Goal: Task Accomplishment & Management: Use online tool/utility

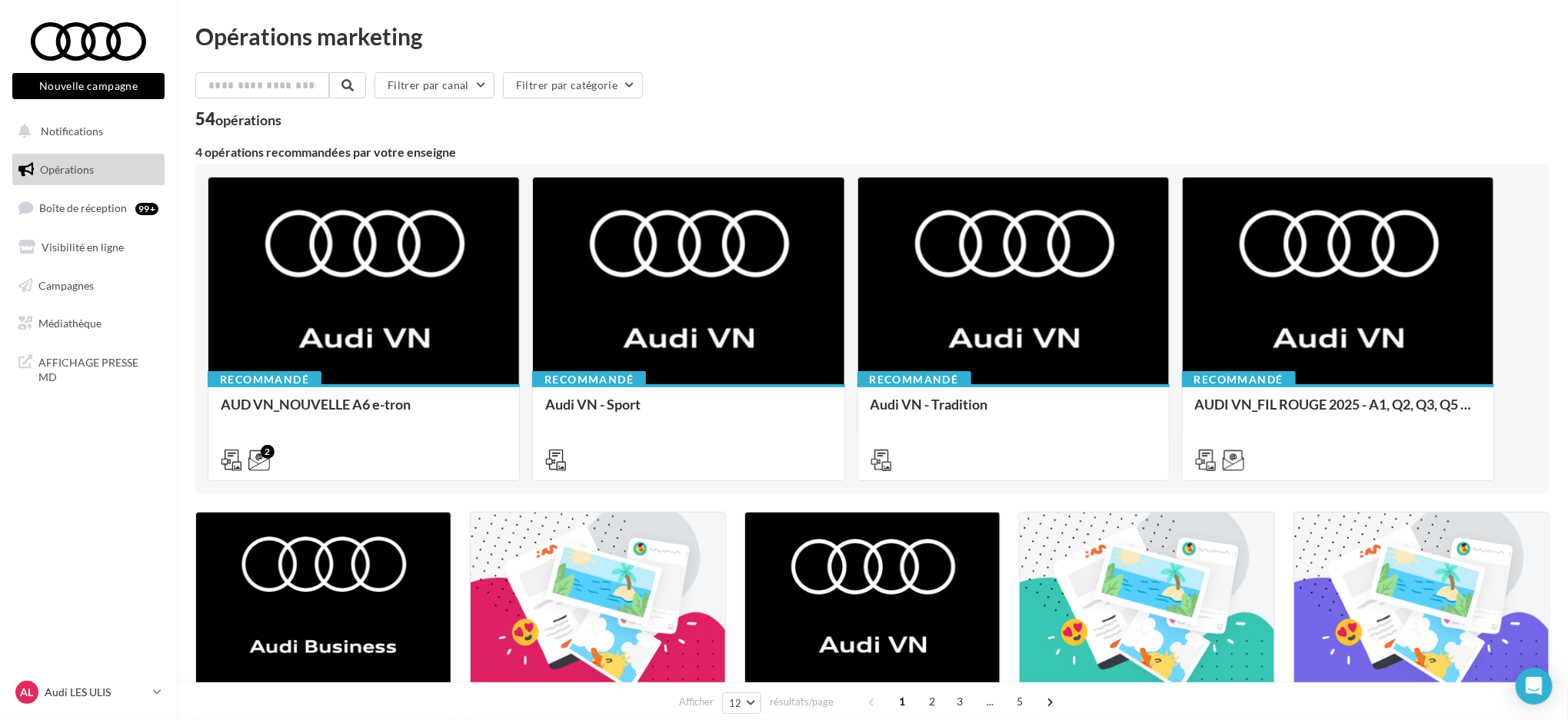
click at [90, 79] on button "Nouvelle campagne" at bounding box center [89, 86] width 152 height 26
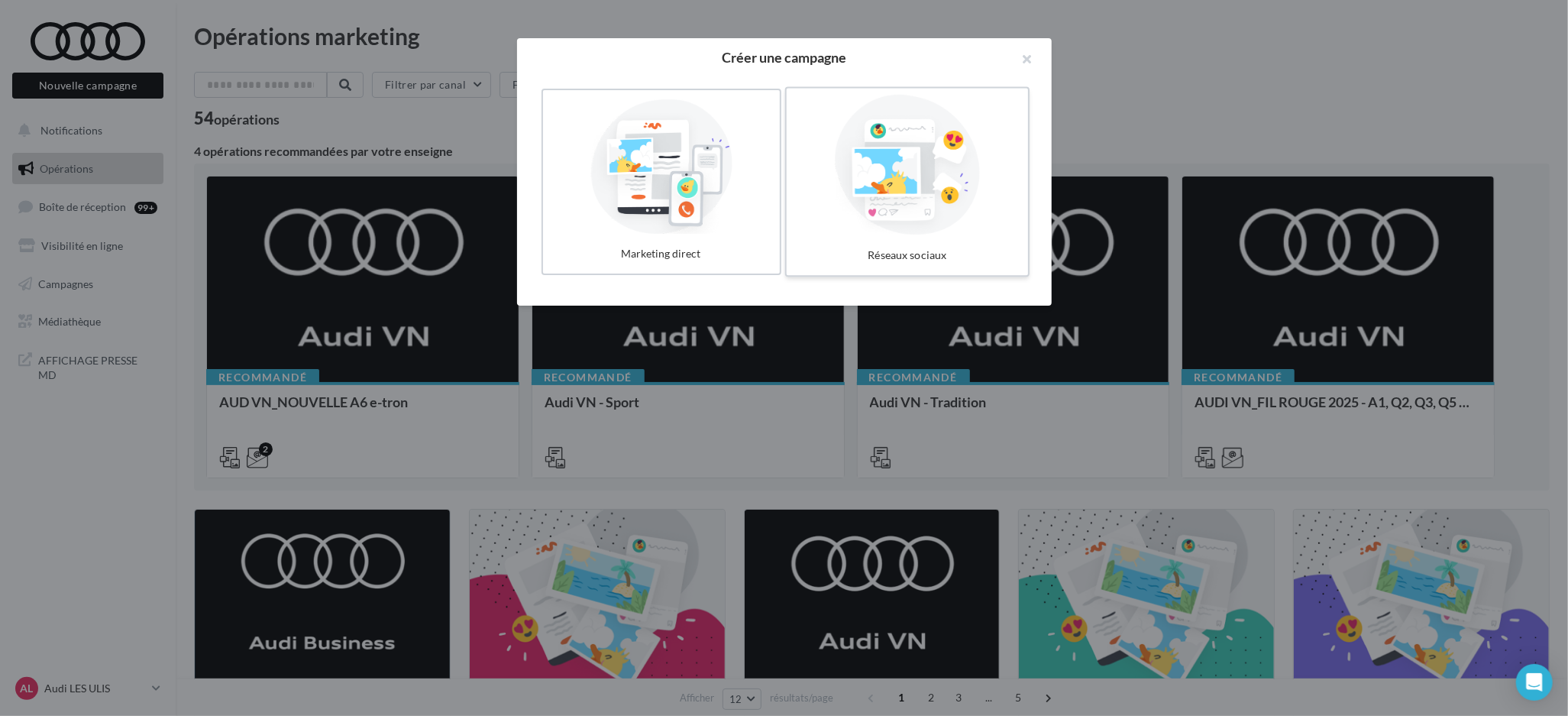
click at [854, 127] on div at bounding box center [908, 165] width 230 height 141
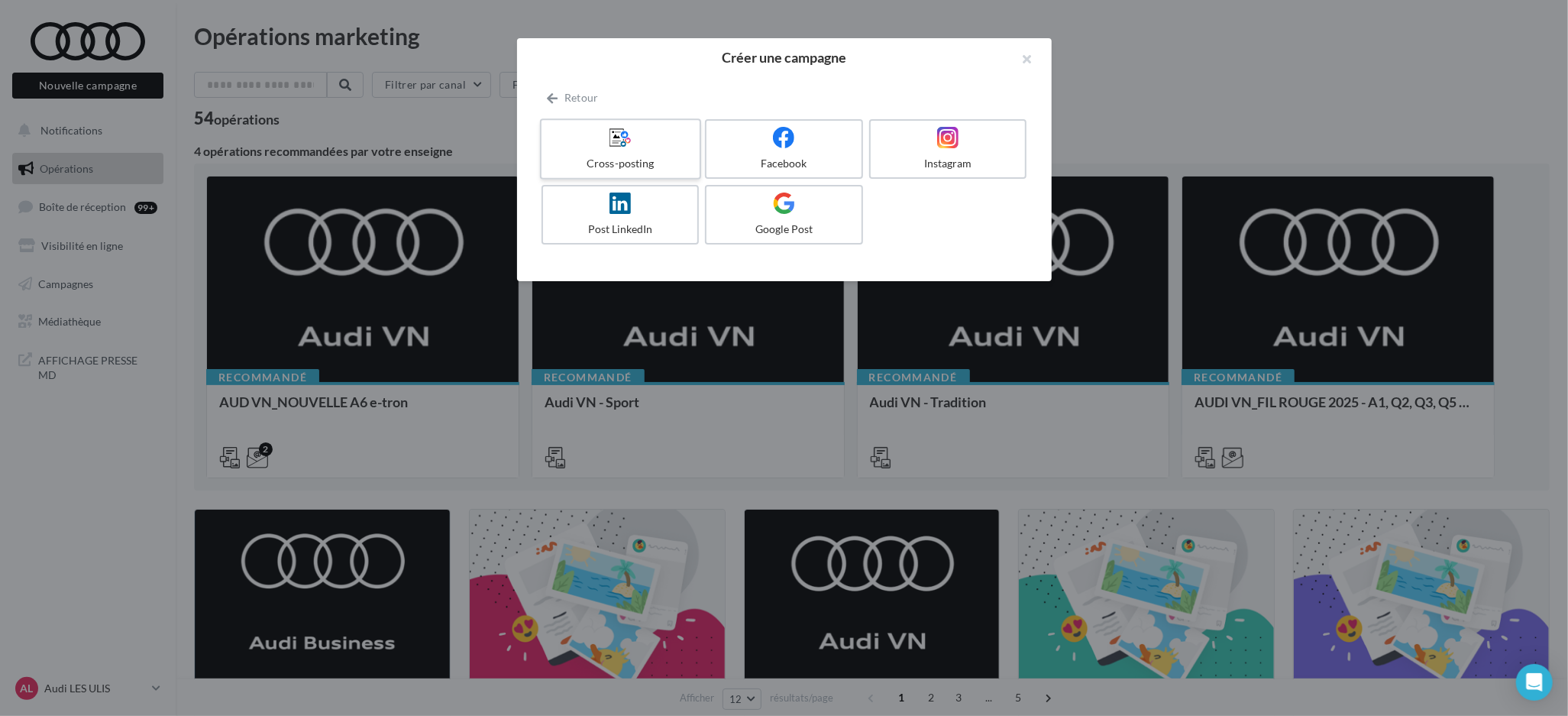
click at [628, 144] on icon at bounding box center [620, 137] width 22 height 22
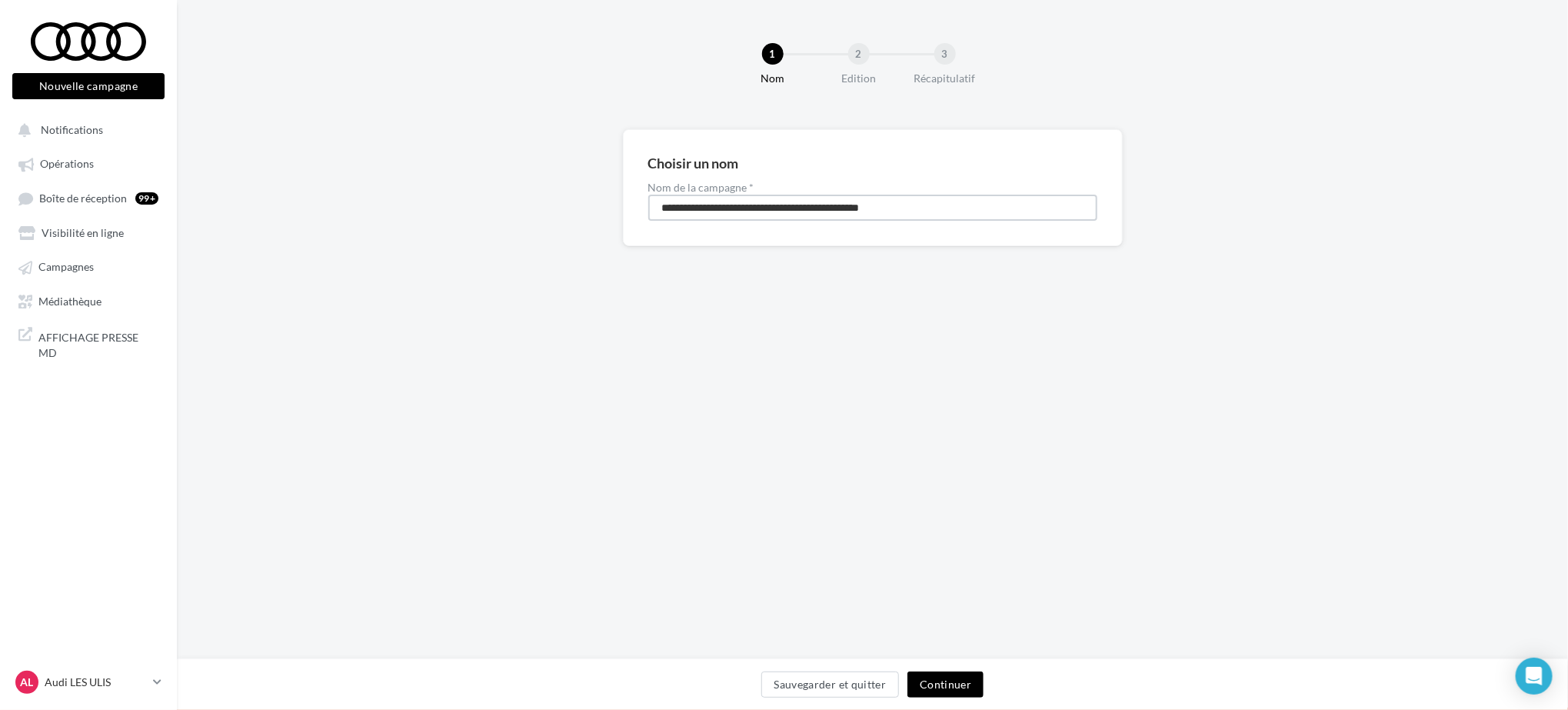
click at [702, 208] on input "**********" at bounding box center [873, 207] width 449 height 26
type input "**********"
click at [954, 678] on button "Continuer" at bounding box center [945, 684] width 76 height 26
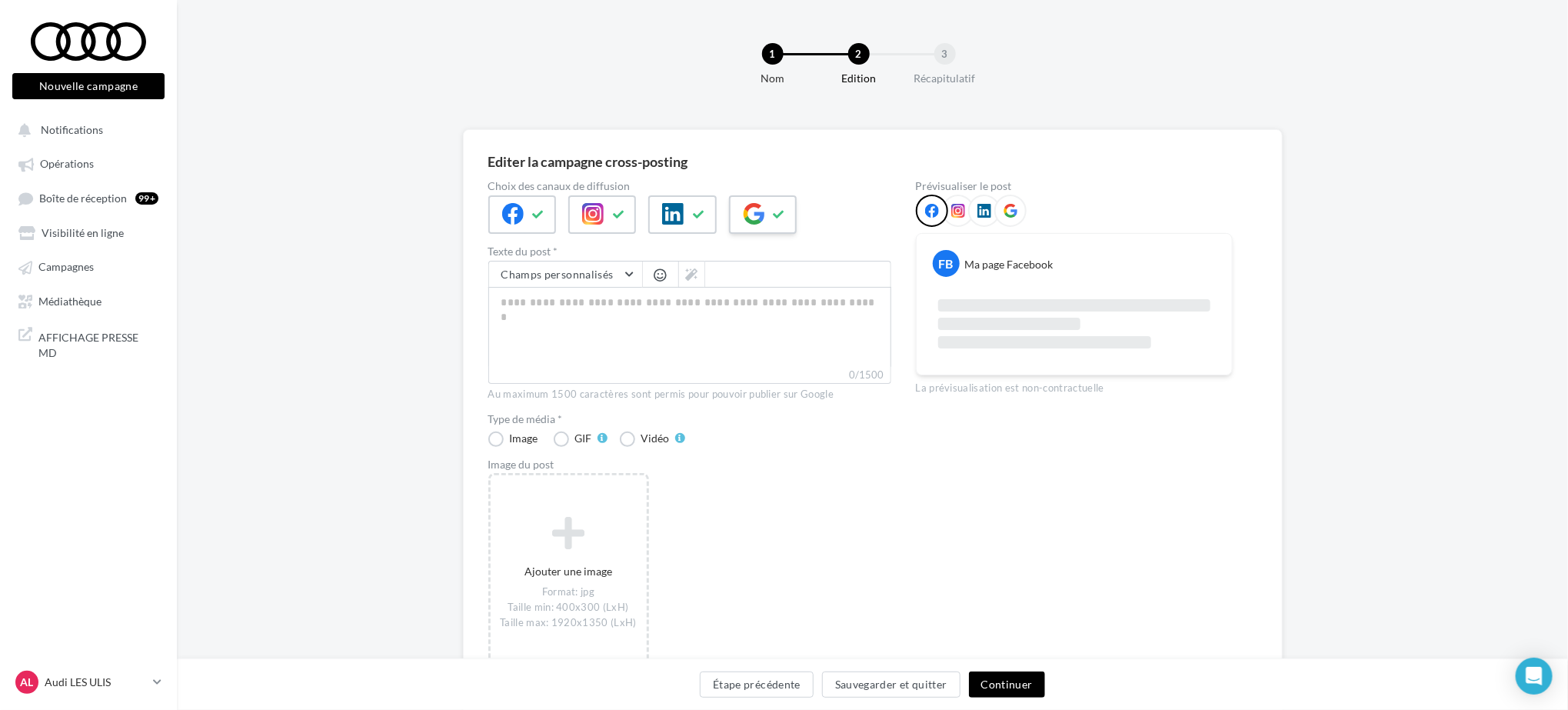
click at [752, 221] on icon at bounding box center [753, 214] width 21 height 21
click at [666, 216] on icon at bounding box center [672, 214] width 21 height 21
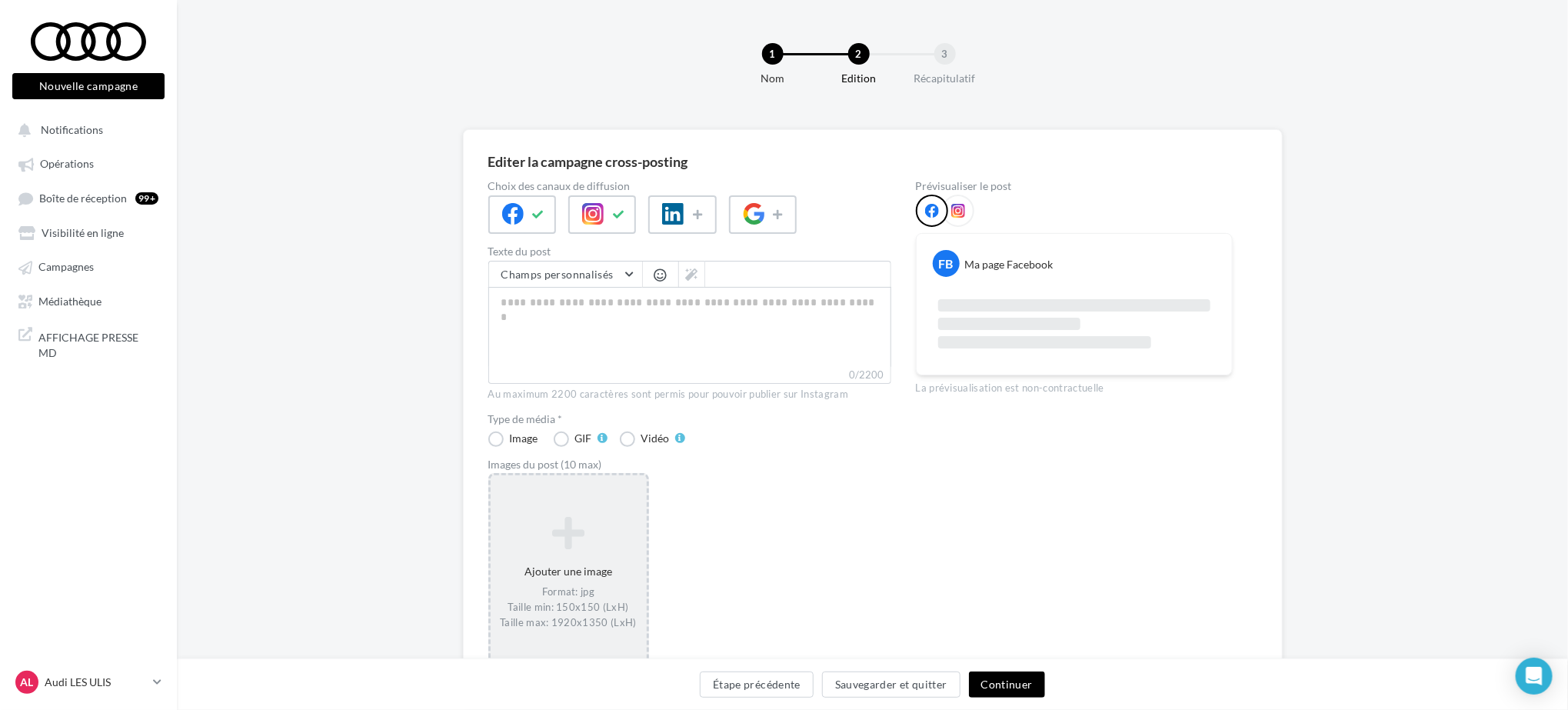
click at [536, 592] on div "Format: jpg Taille min: 150x150 (LxH) Taille max: 1920x1350 (LxH)" at bounding box center [568, 608] width 144 height 44
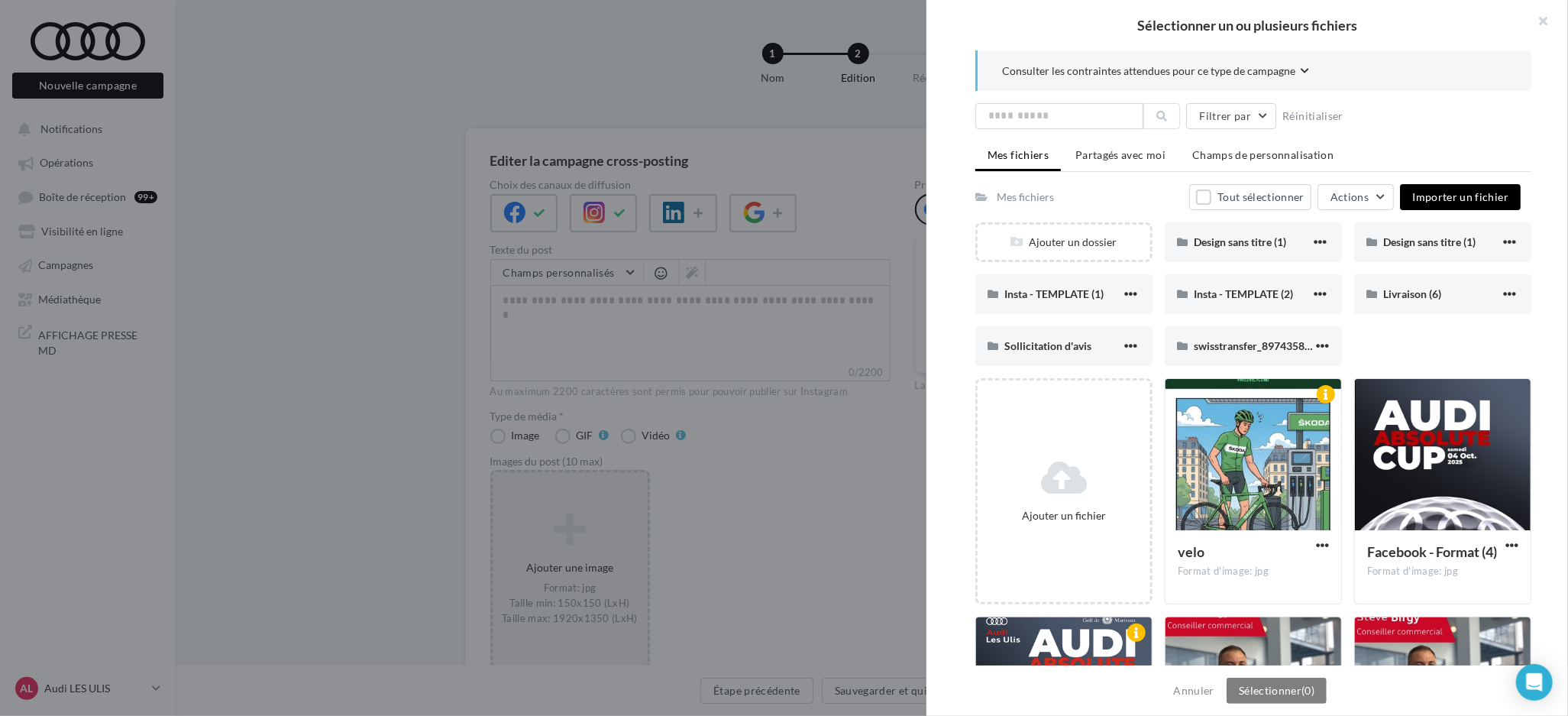
click at [1480, 201] on span "Importer un fichier" at bounding box center [1460, 197] width 97 height 13
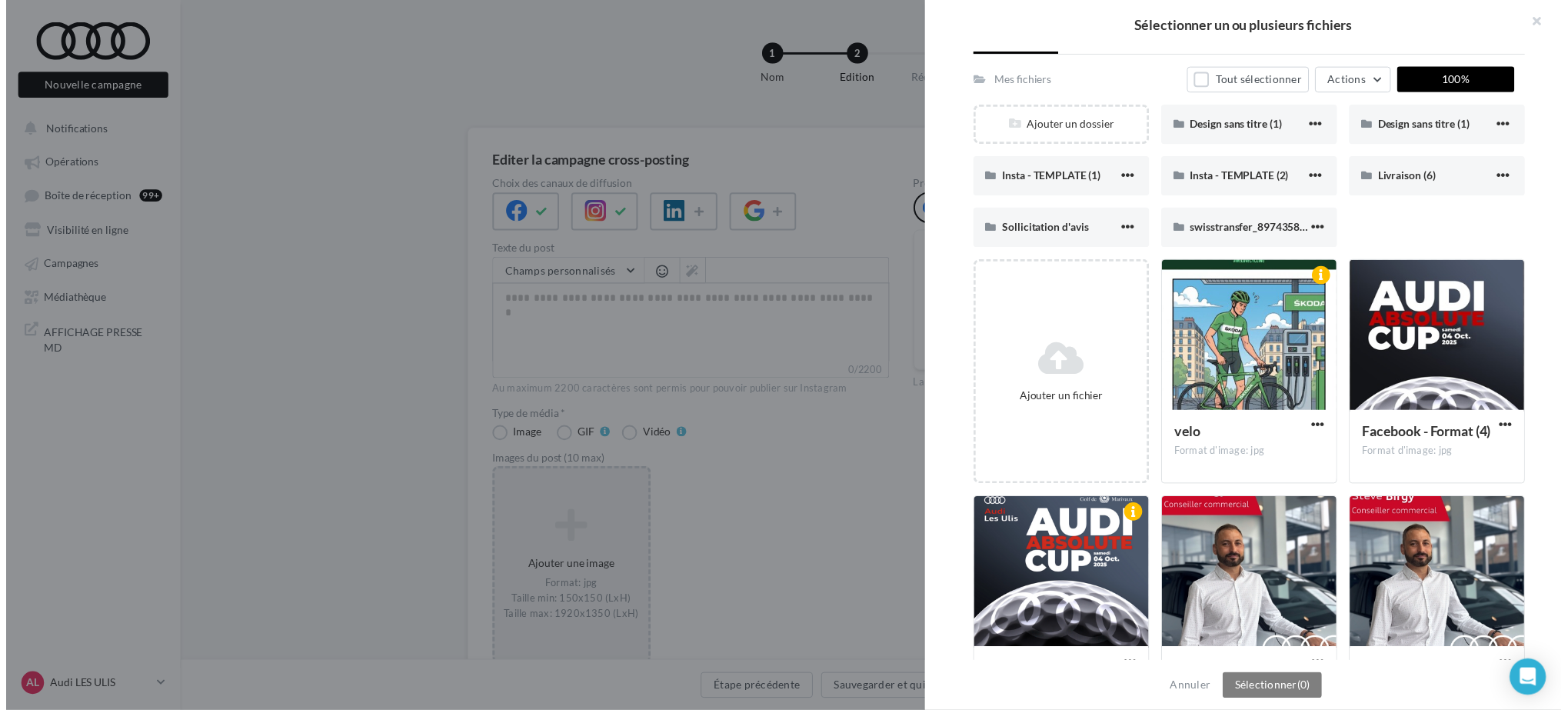
scroll to position [115, 0]
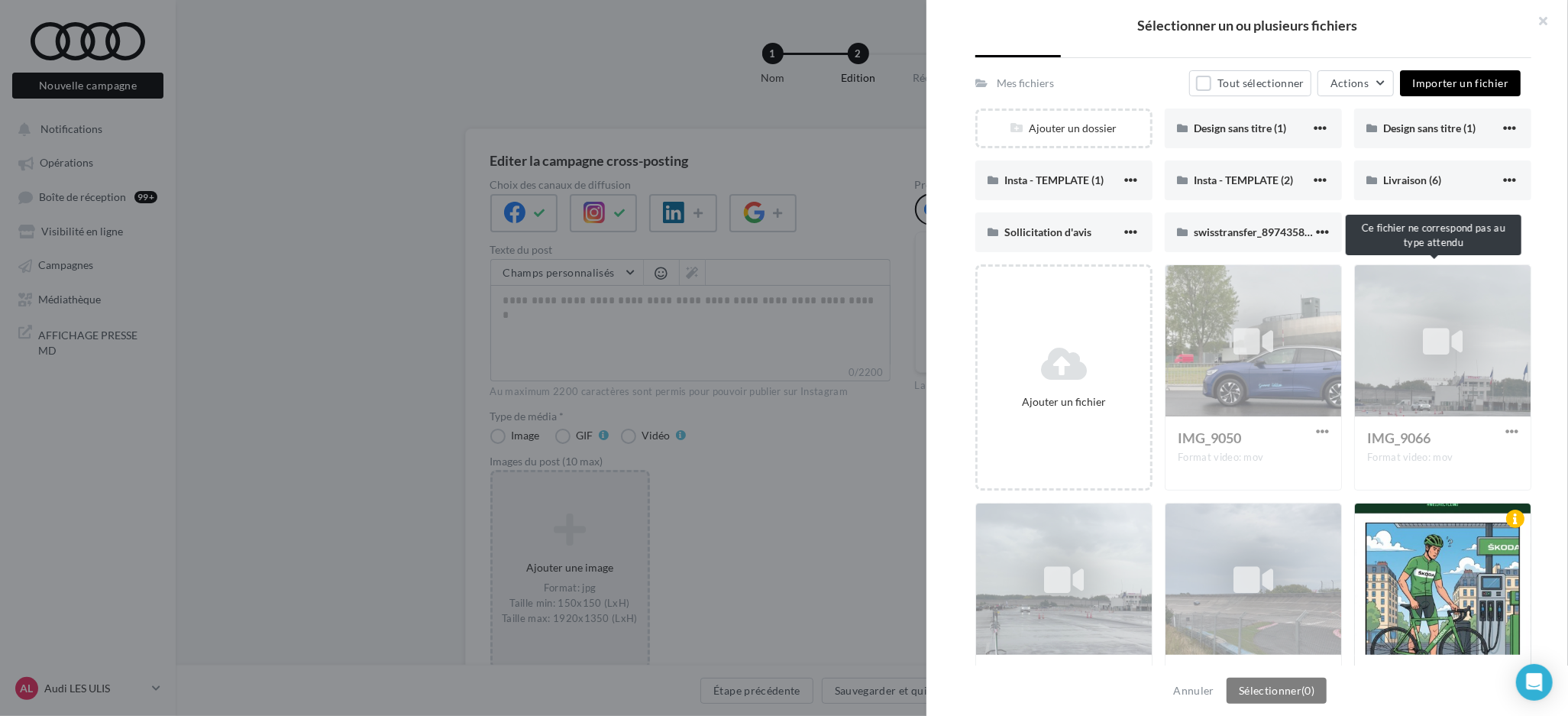
click at [1375, 402] on div "IMG_9066 Format video: mov" at bounding box center [1443, 377] width 177 height 226
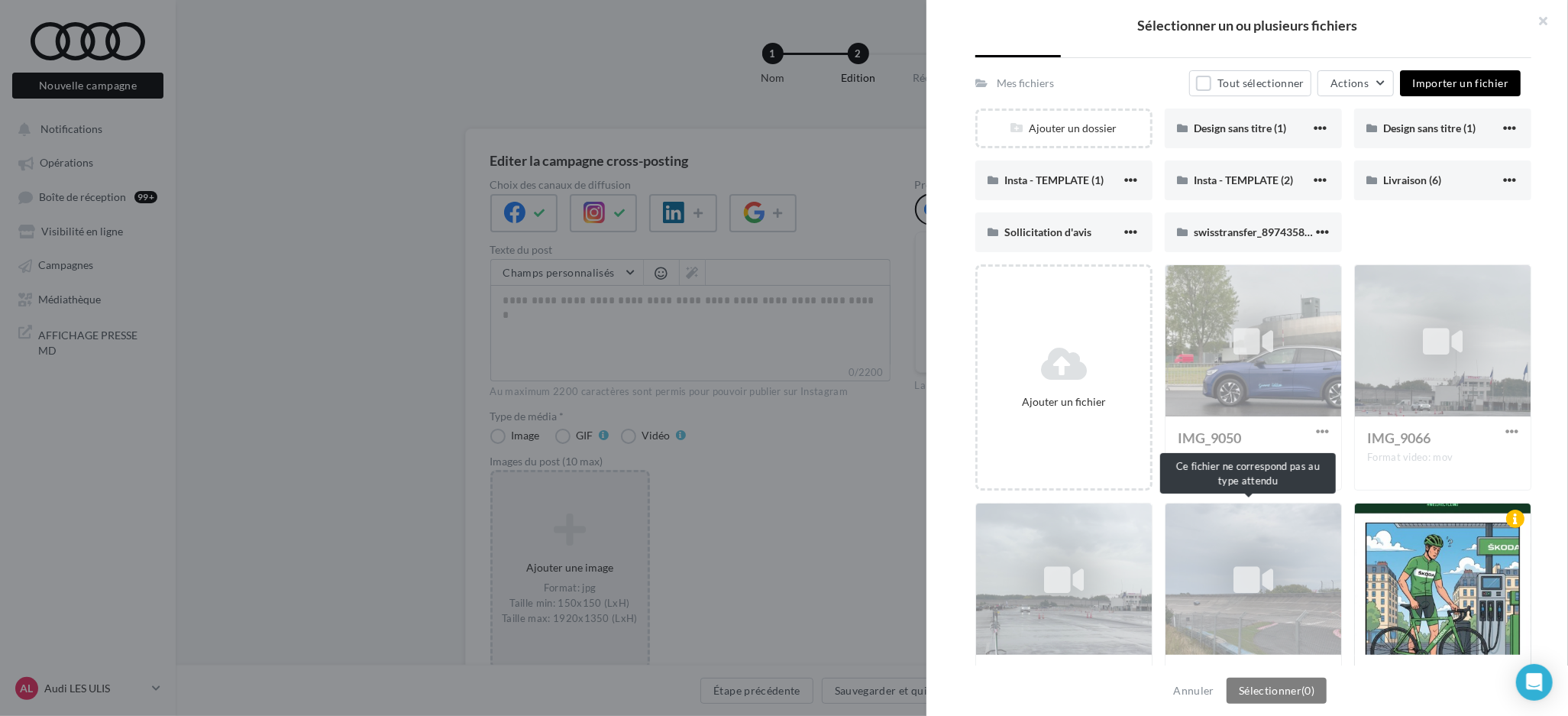
click at [1210, 616] on div "IMG_9099 Format video: mov" at bounding box center [1253, 615] width 177 height 226
click at [1546, 17] on button "button" at bounding box center [1537, 23] width 61 height 46
